Goal: Navigation & Orientation: Find specific page/section

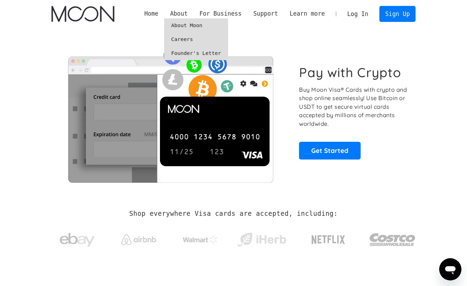
click at [180, 55] on link "Founder's Letter" at bounding box center [196, 53] width 64 height 14
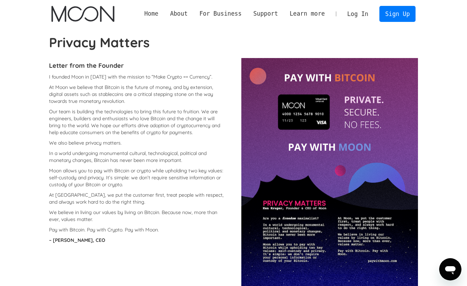
click at [155, 17] on link "Home" at bounding box center [151, 13] width 26 height 9
